Goal: Navigation & Orientation: Find specific page/section

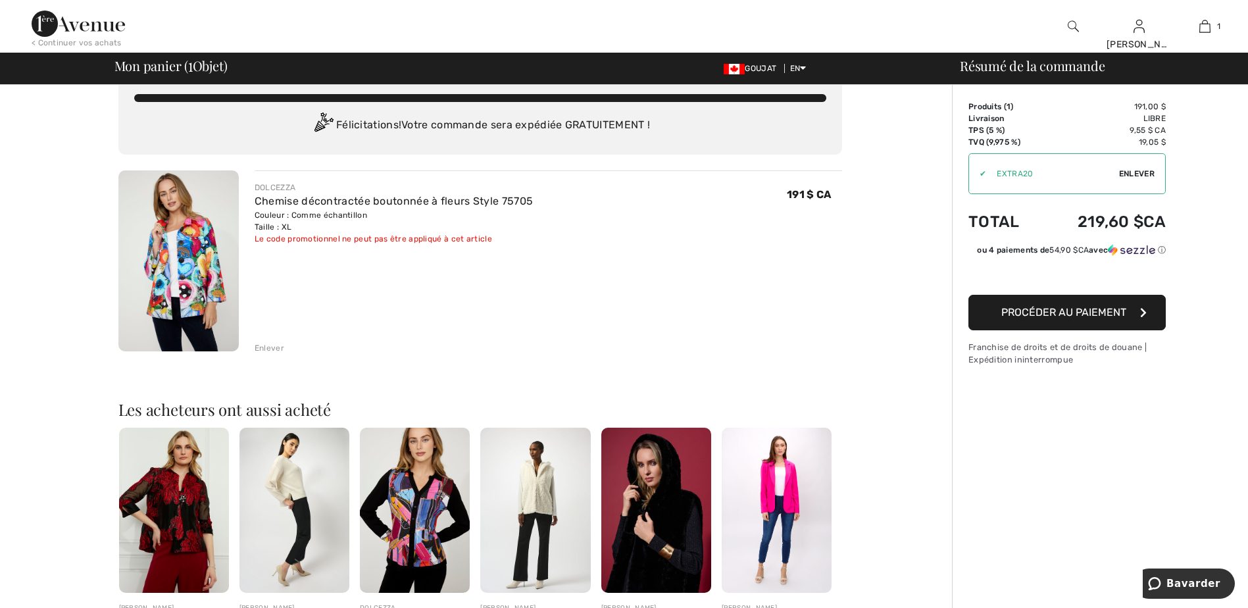
scroll to position [32, 0]
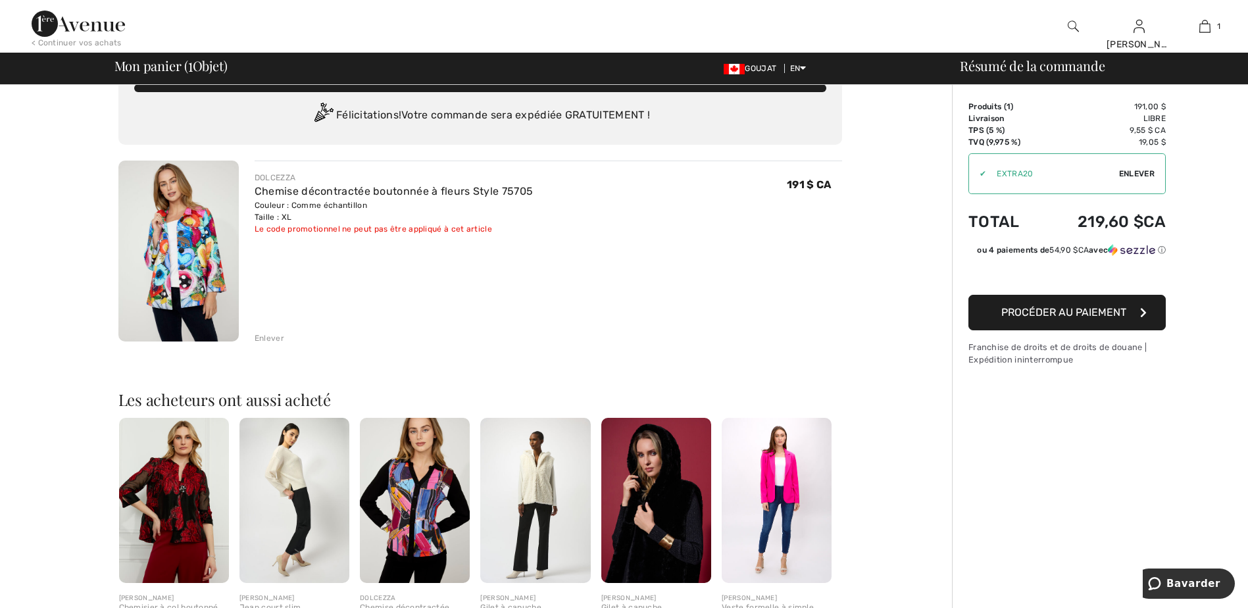
click at [601, 262] on div "DOLCEZZA Chemise décontractée boutonnée à fleurs Style 75705 Couleur : Comme éc…" at bounding box center [548, 252] width 587 height 184
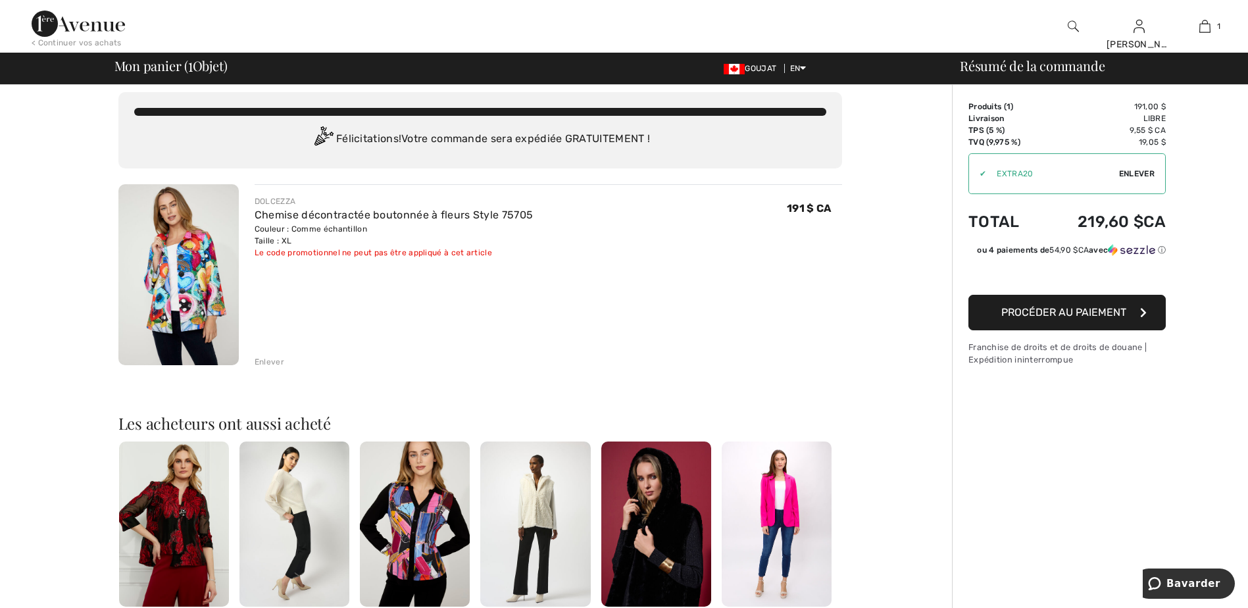
scroll to position [0, 0]
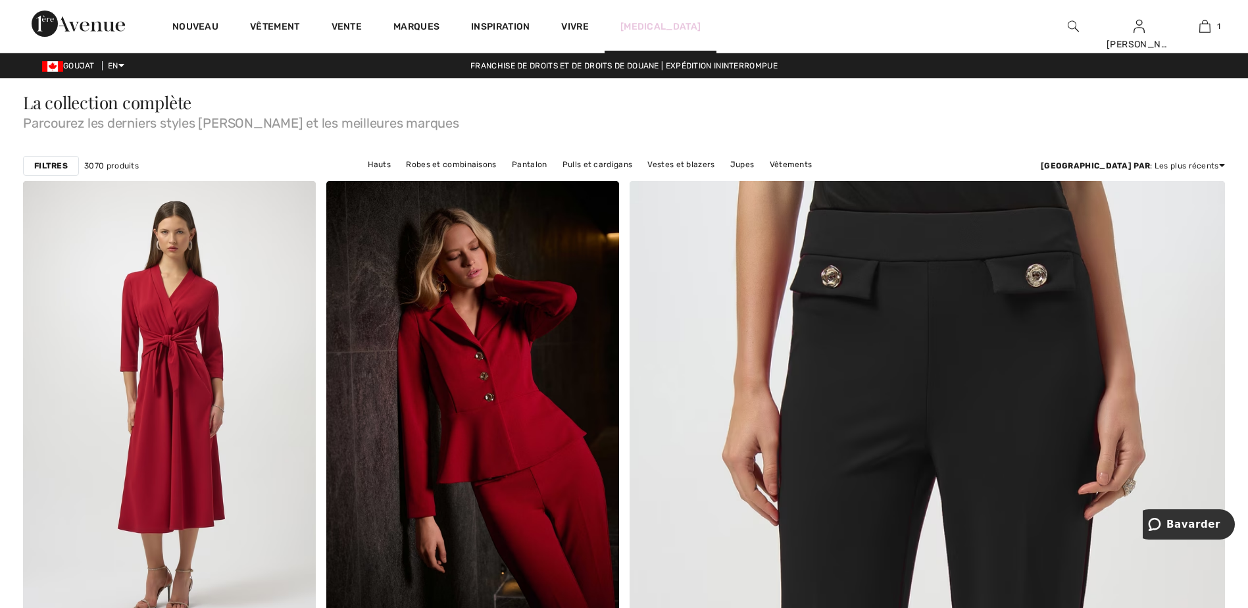
click at [628, 25] on link "[MEDICAL_DATA]" at bounding box center [660, 27] width 80 height 14
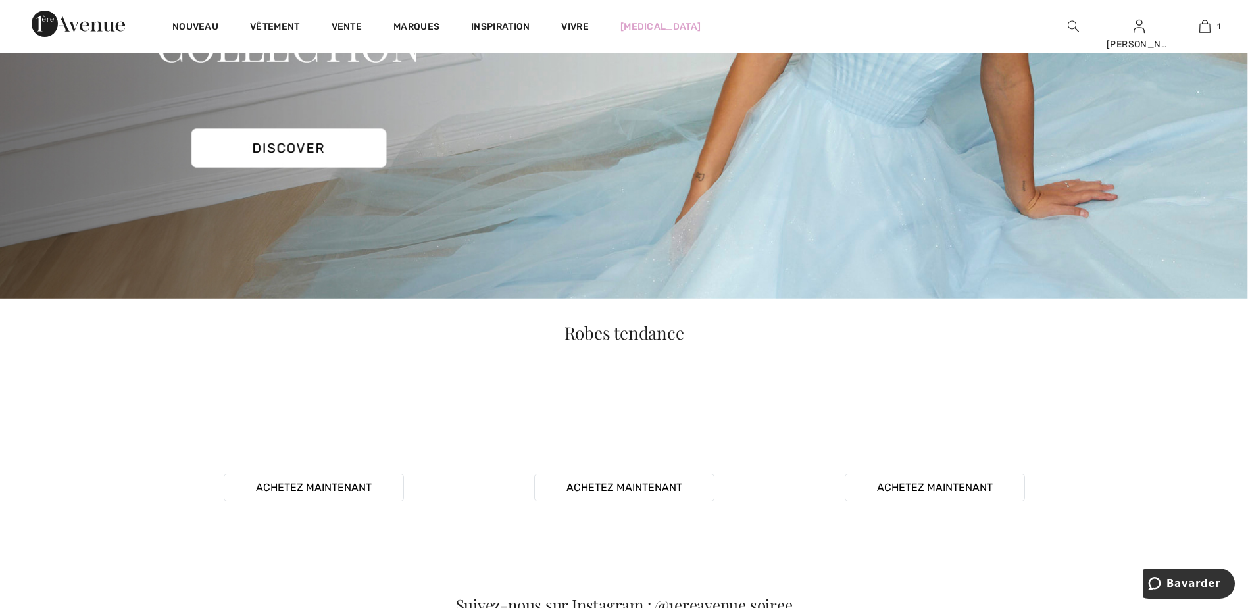
scroll to position [375, 0]
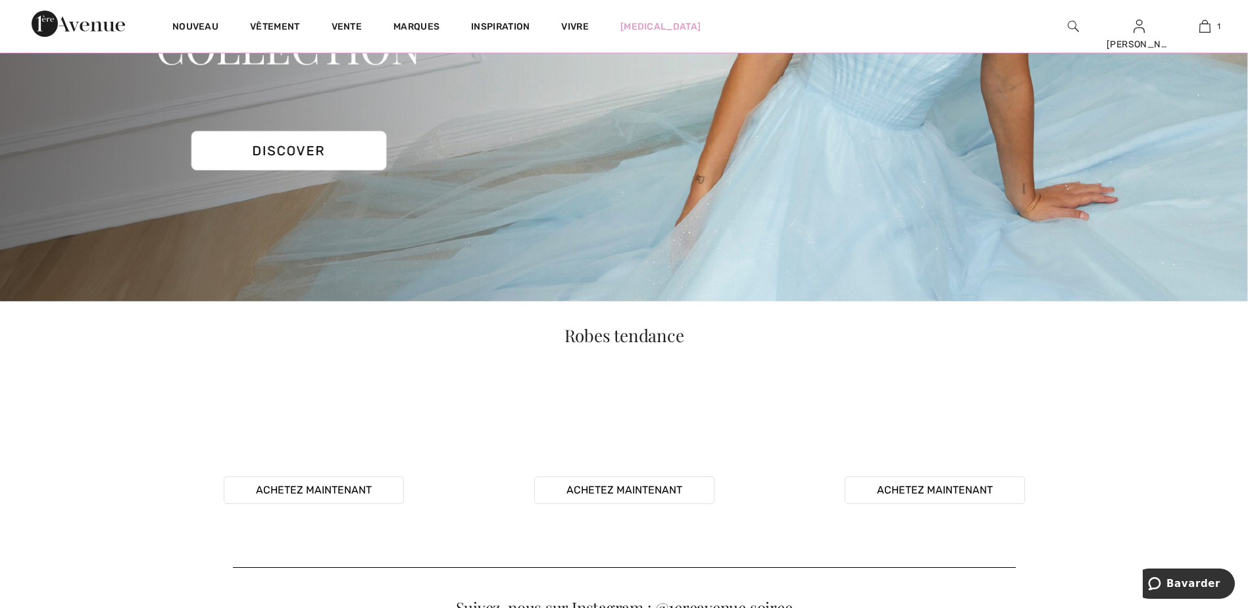
click at [298, 150] on img at bounding box center [624, 2] width 1248 height 598
